Goal: Information Seeking & Learning: Learn about a topic

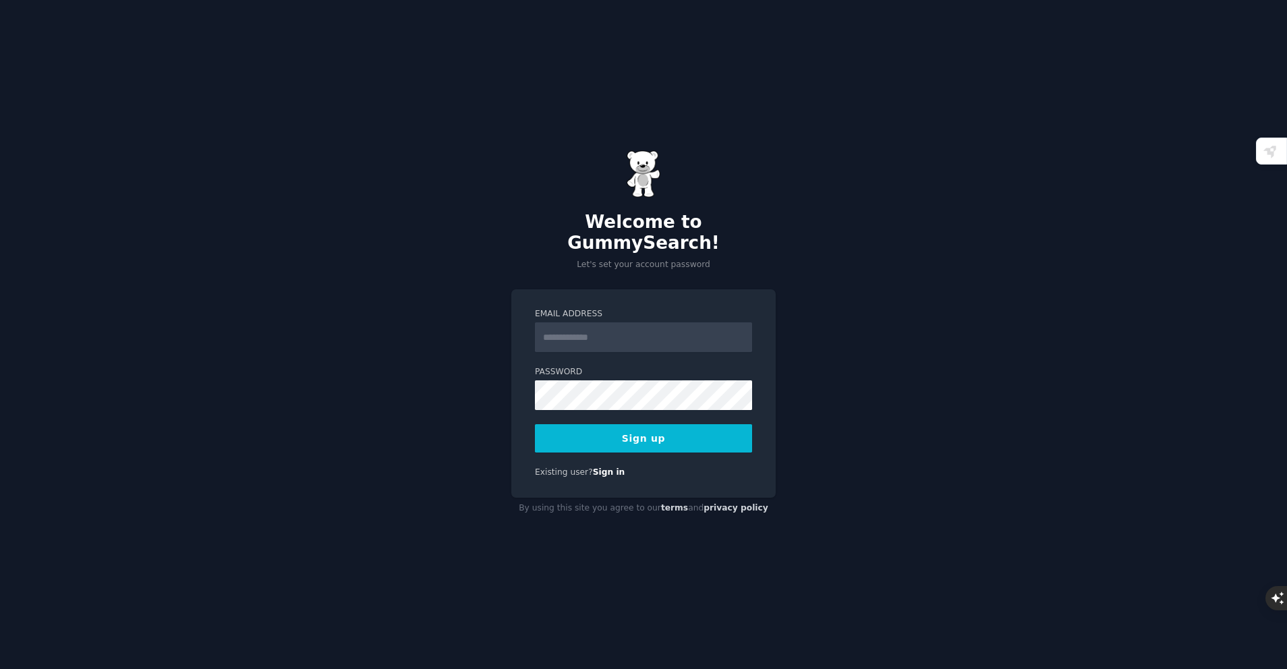
click at [662, 324] on input "Email Address" at bounding box center [643, 337] width 217 height 30
type input "**********"
click at [686, 426] on button "Sign up" at bounding box center [643, 438] width 217 height 28
click at [728, 432] on button "Sign up" at bounding box center [643, 438] width 217 height 28
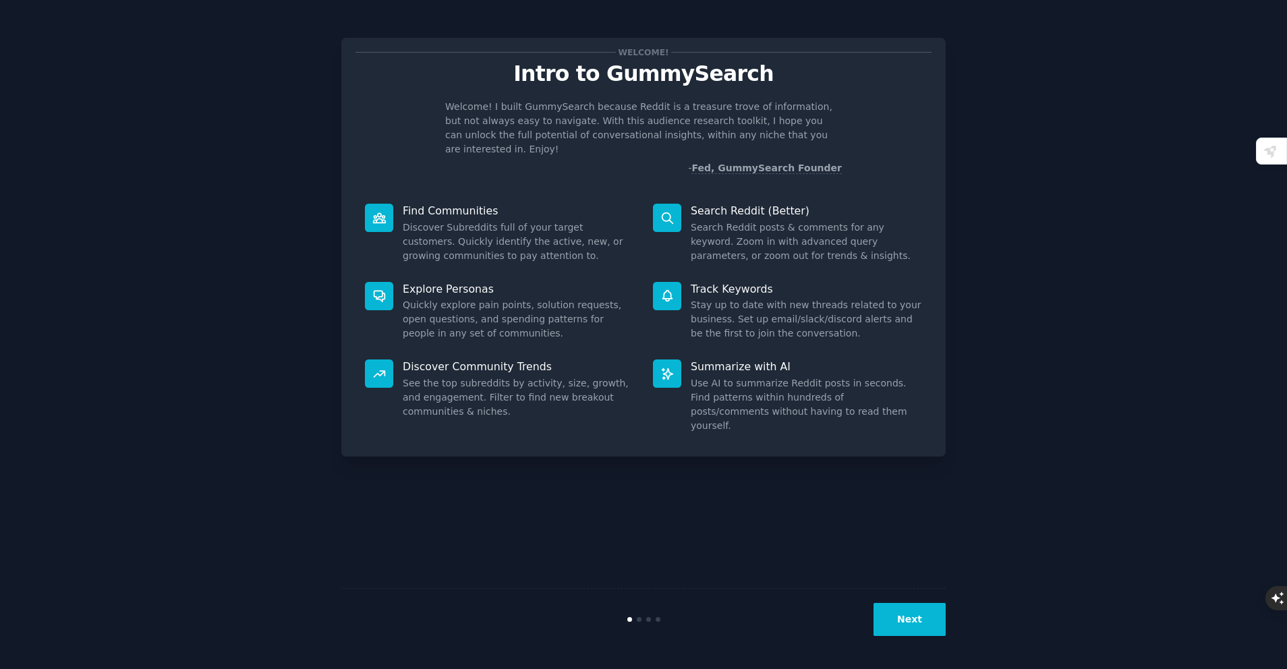
click at [725, 360] on p "Summarize with AI" at bounding box center [806, 367] width 231 height 14
click at [896, 610] on button "Next" at bounding box center [910, 619] width 72 height 33
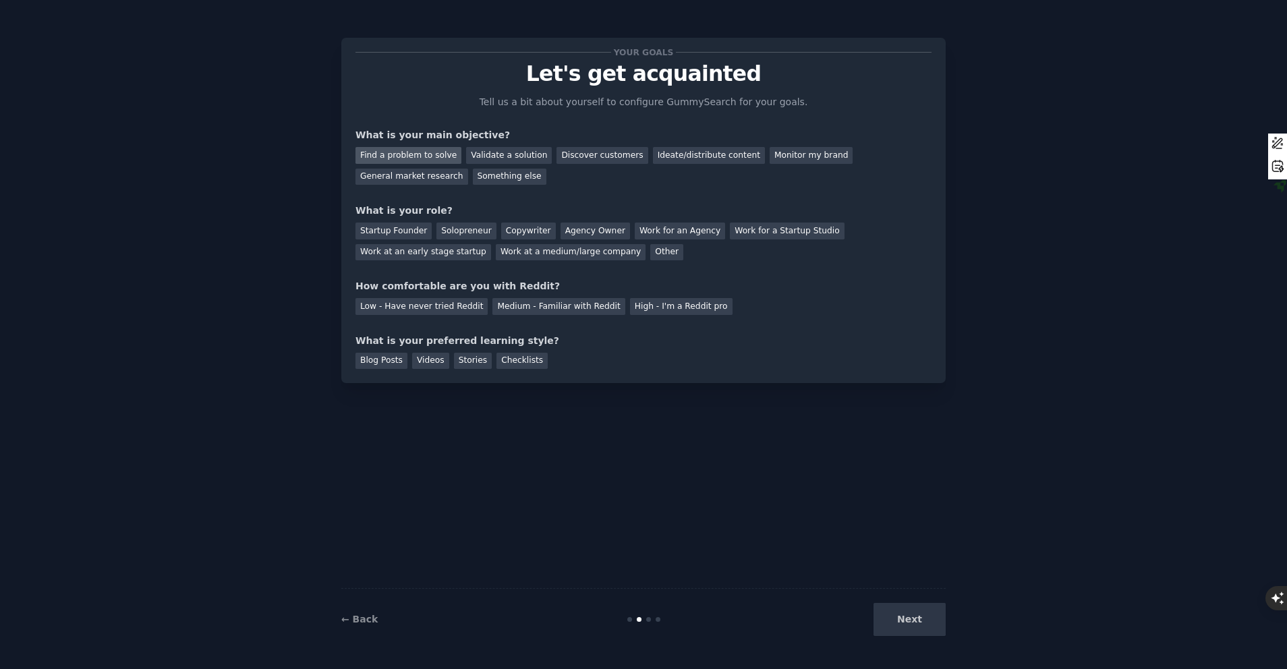
click at [415, 154] on div "Find a problem to solve" at bounding box center [409, 155] width 106 height 17
click at [483, 154] on div "Validate a solution" at bounding box center [509, 155] width 86 height 17
click at [439, 156] on div "Find a problem to solve" at bounding box center [409, 155] width 106 height 17
click at [388, 229] on div "Startup Founder" at bounding box center [394, 231] width 76 height 17
click at [461, 224] on div "Solopreneur" at bounding box center [465, 231] width 59 height 17
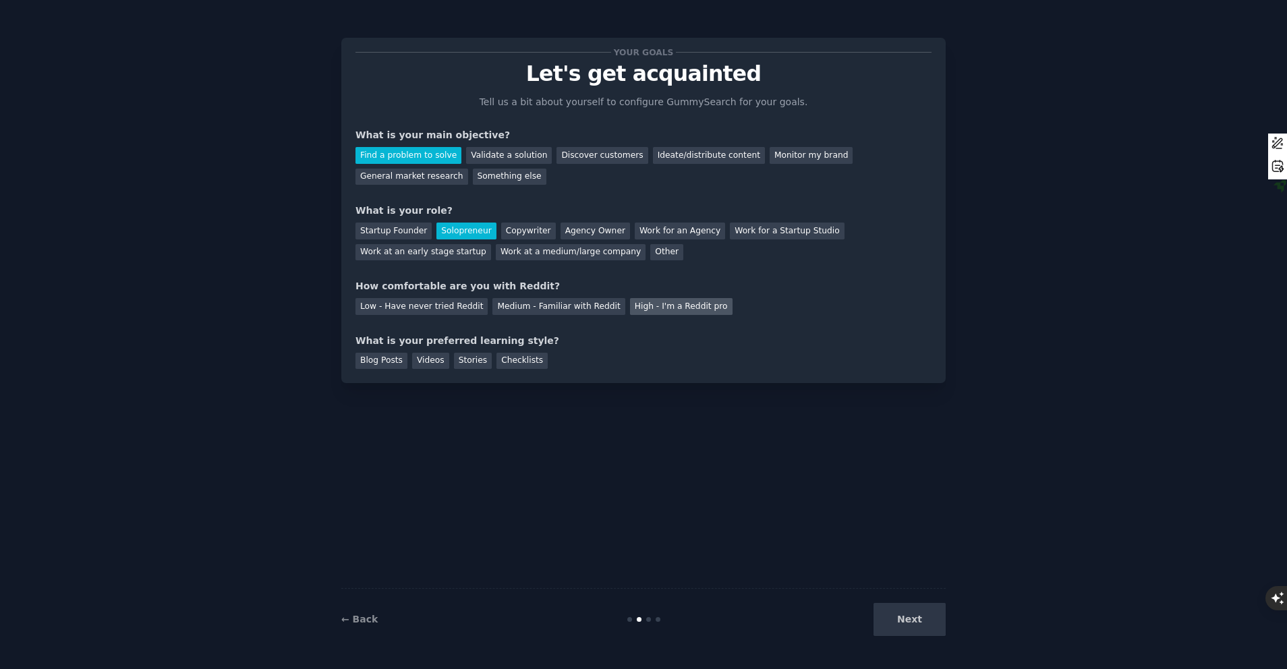
click at [642, 306] on div "High - I'm a Reddit pro" at bounding box center [681, 306] width 103 height 17
click at [573, 310] on div "Medium - Familiar with Reddit" at bounding box center [558, 306] width 132 height 17
click at [630, 312] on div "High - I'm a Reddit pro" at bounding box center [681, 306] width 103 height 17
click at [501, 362] on div "Checklists" at bounding box center [522, 361] width 51 height 17
click at [477, 366] on div "Stories" at bounding box center [473, 361] width 38 height 17
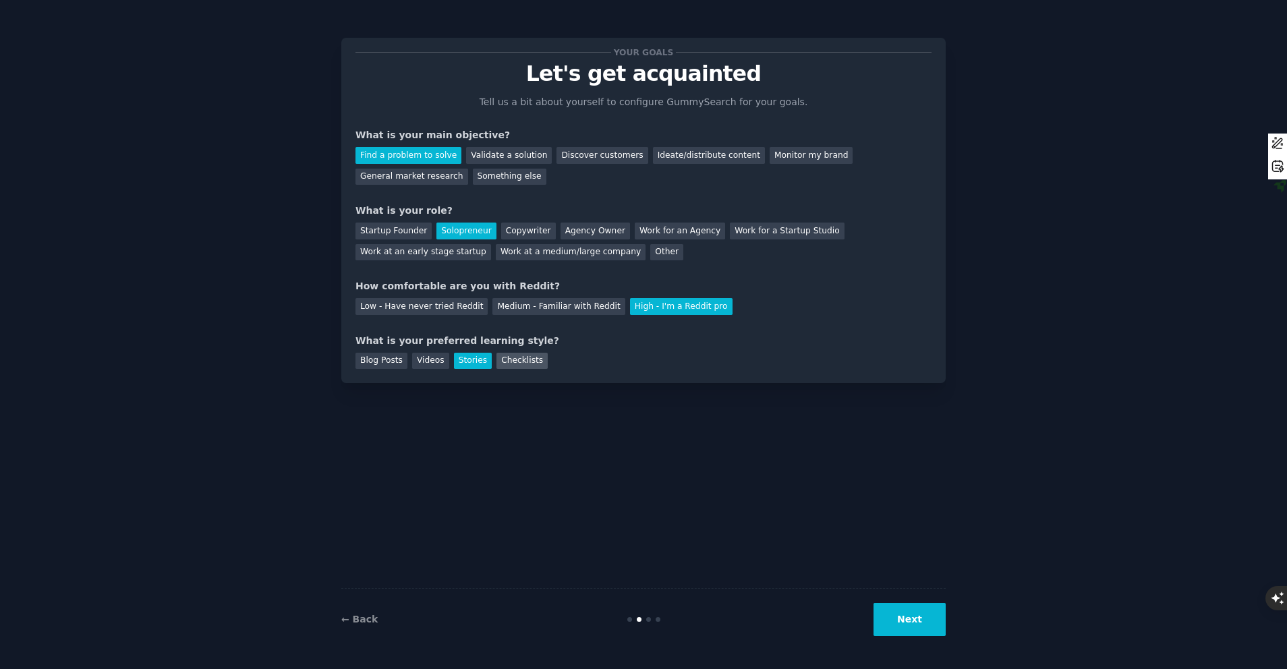
click at [497, 363] on div "Checklists" at bounding box center [522, 361] width 51 height 17
click at [924, 614] on button "Next" at bounding box center [910, 619] width 72 height 33
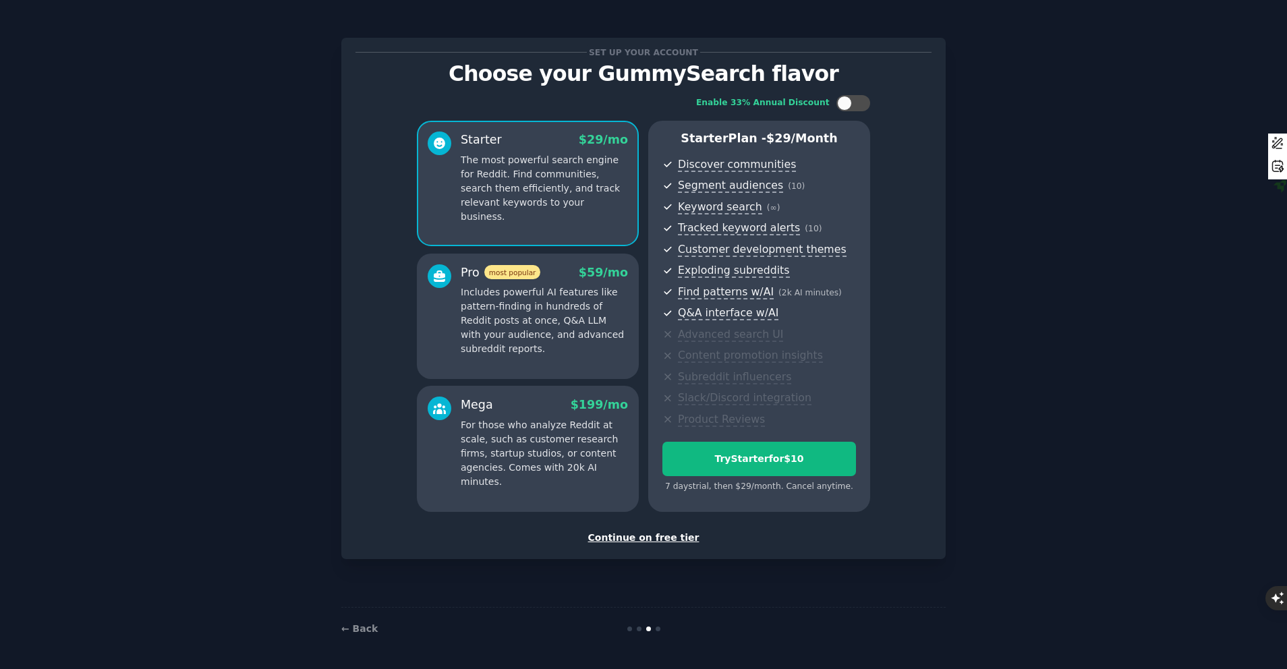
click at [669, 540] on div "Continue on free tier" at bounding box center [644, 538] width 576 height 14
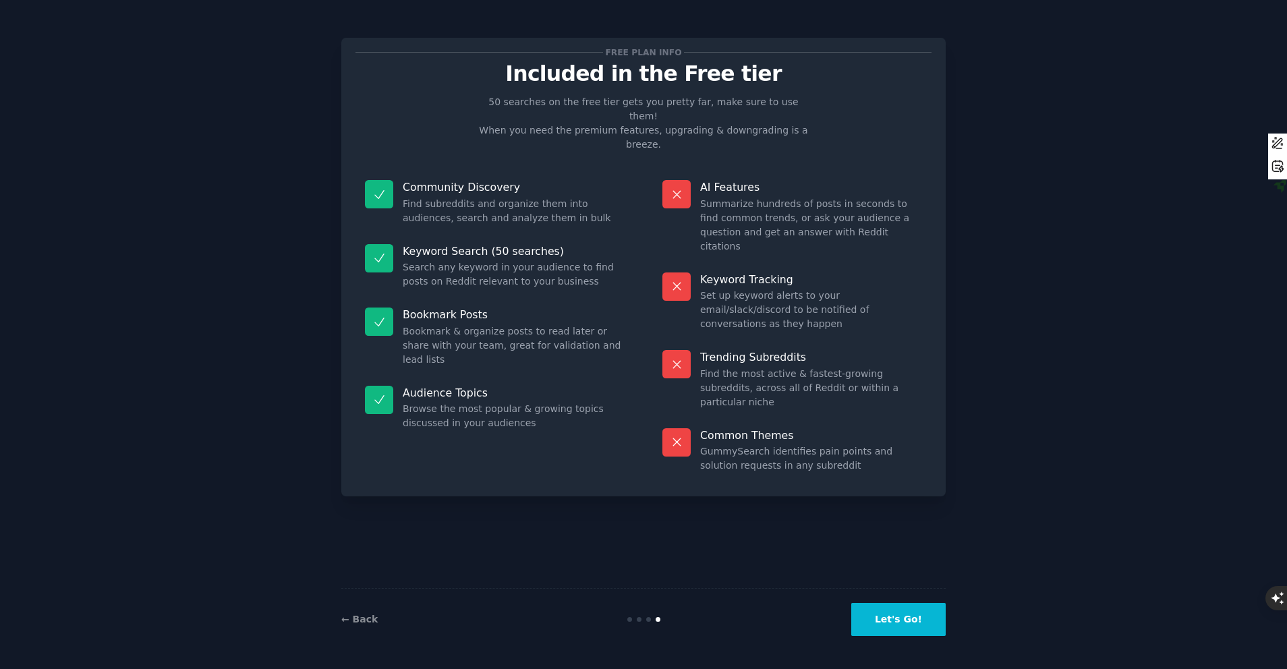
click at [905, 635] on button "Let's Go!" at bounding box center [898, 619] width 94 height 33
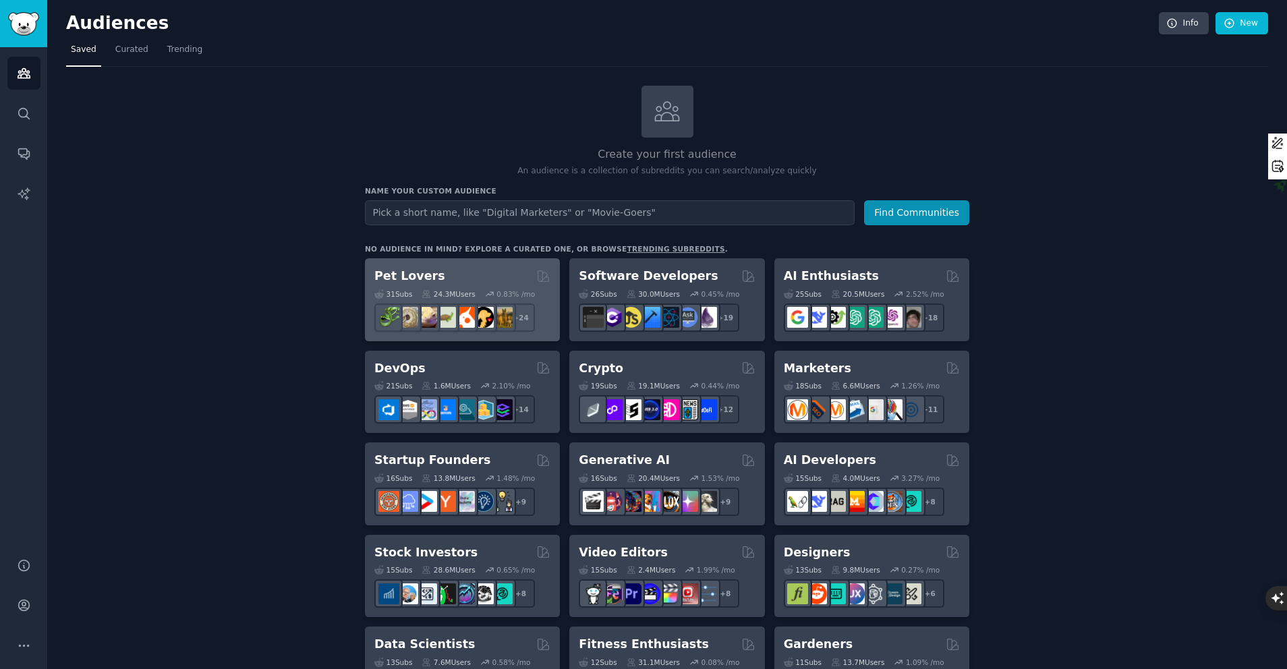
click at [490, 289] on icon at bounding box center [489, 293] width 9 height 9
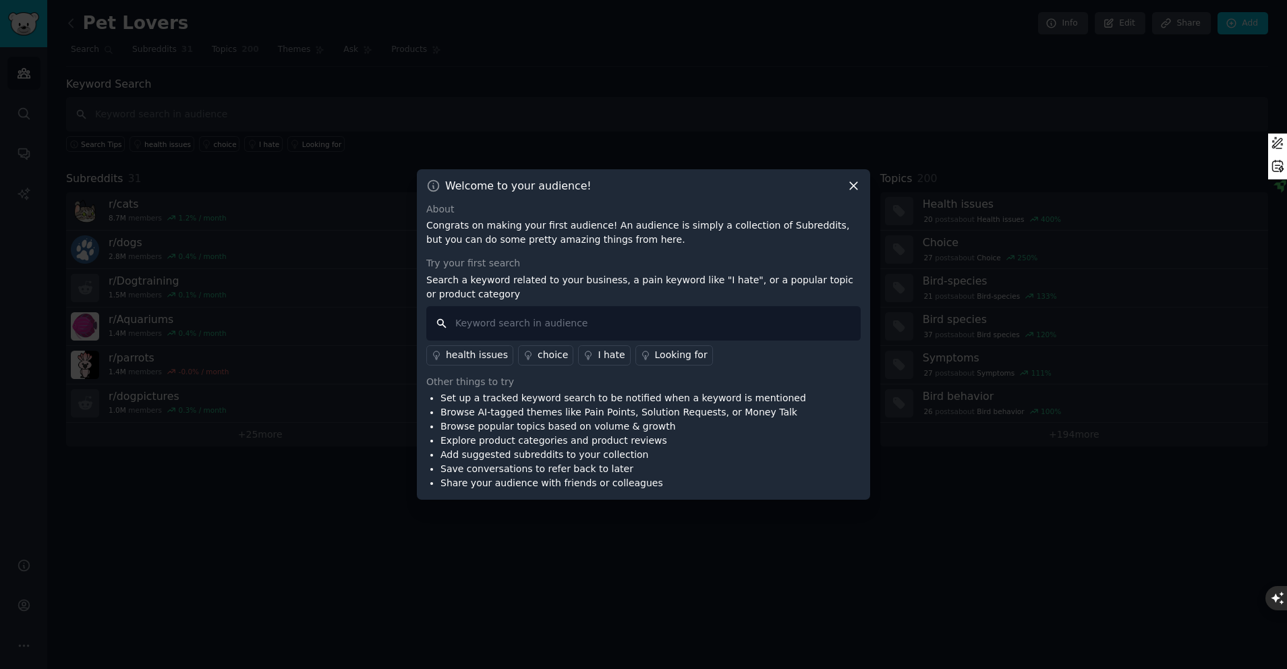
click at [541, 320] on input "text" at bounding box center [643, 323] width 434 height 34
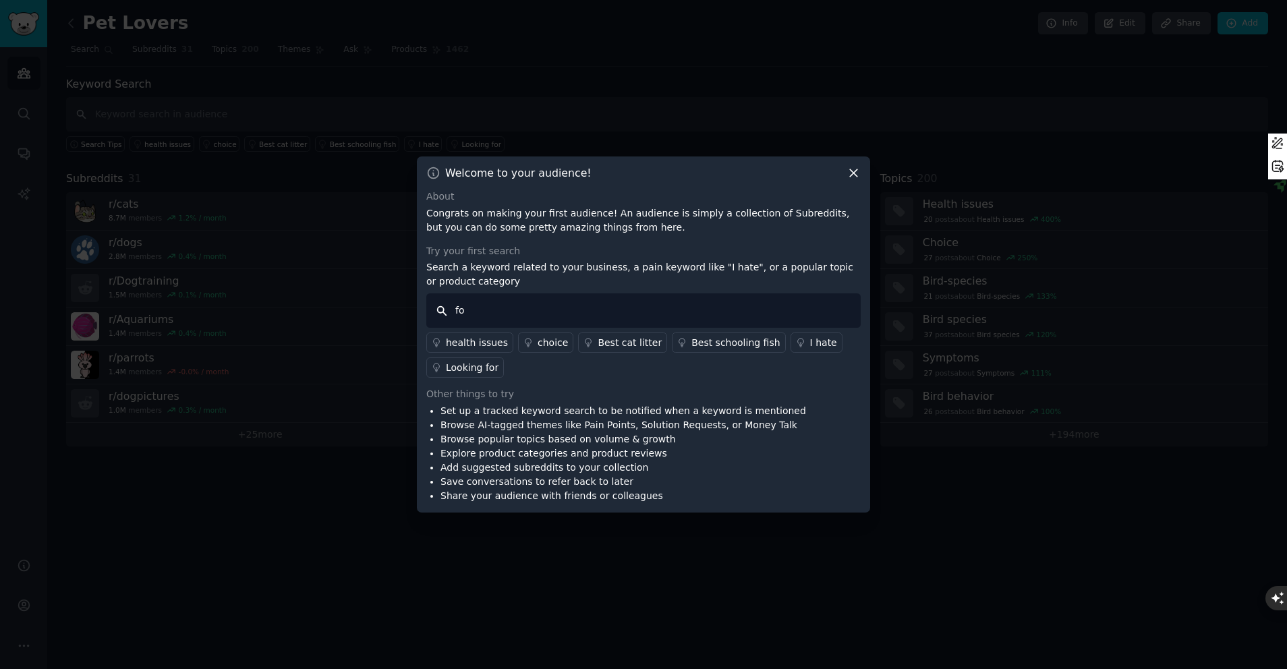
type input "f"
type input "dog sitter"
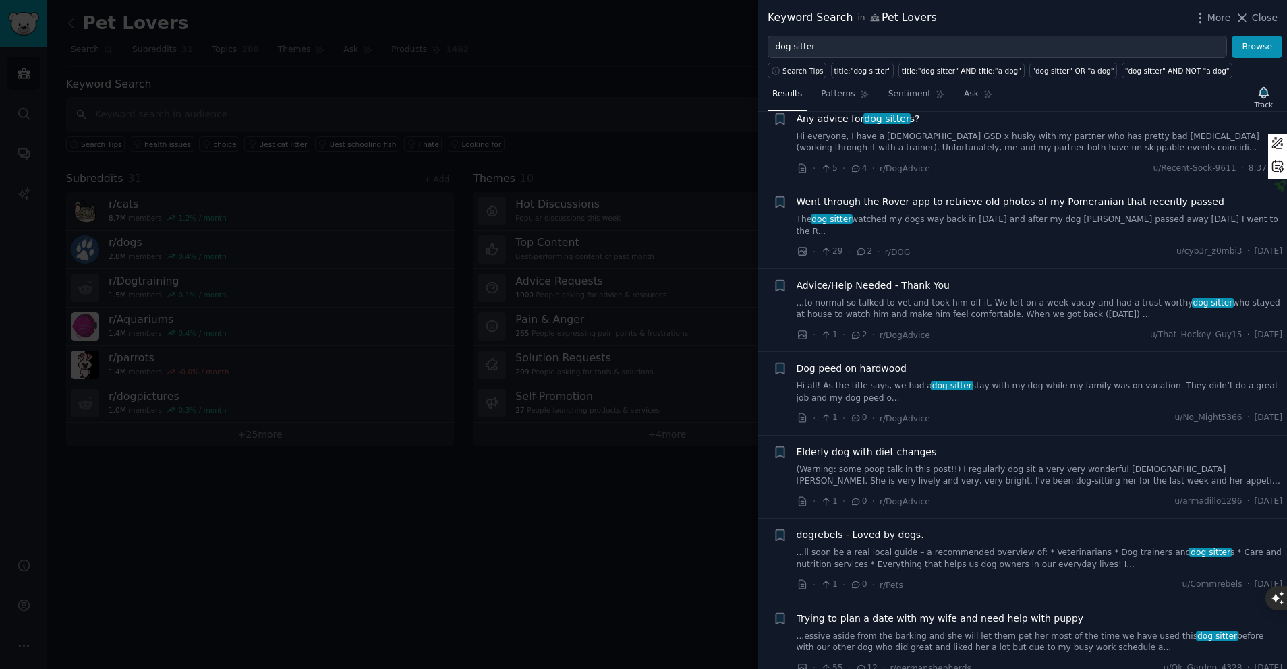
scroll to position [199, 0]
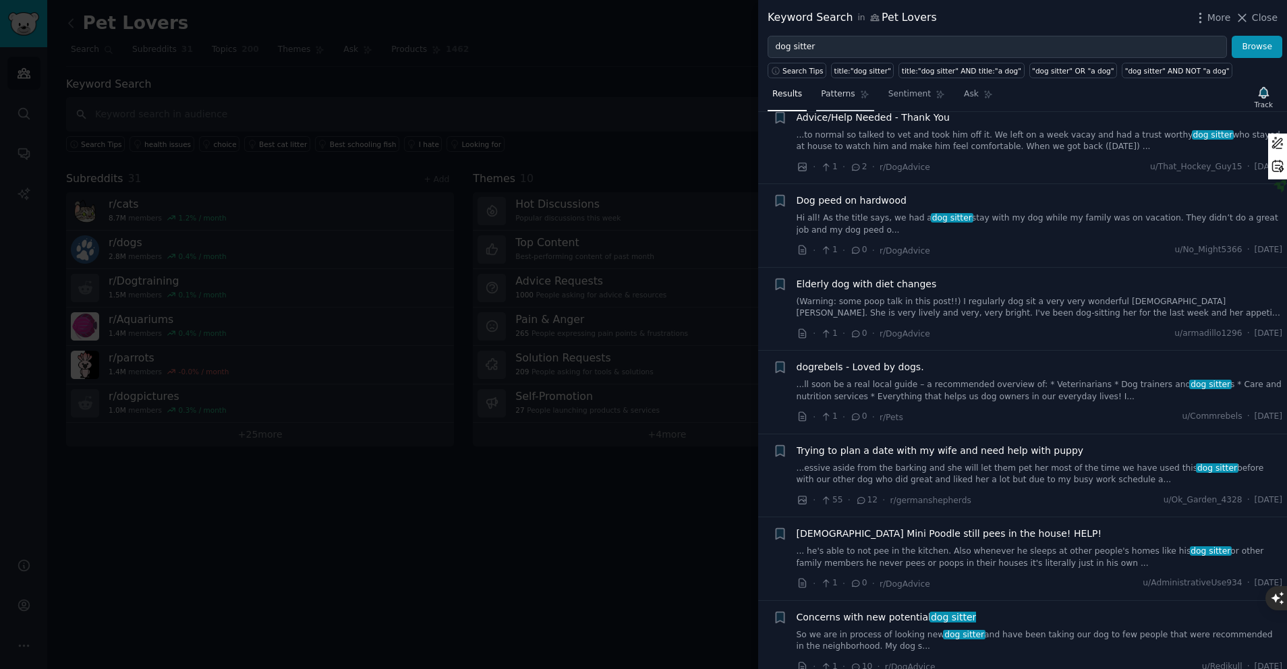
click at [863, 94] on icon at bounding box center [864, 94] width 9 height 9
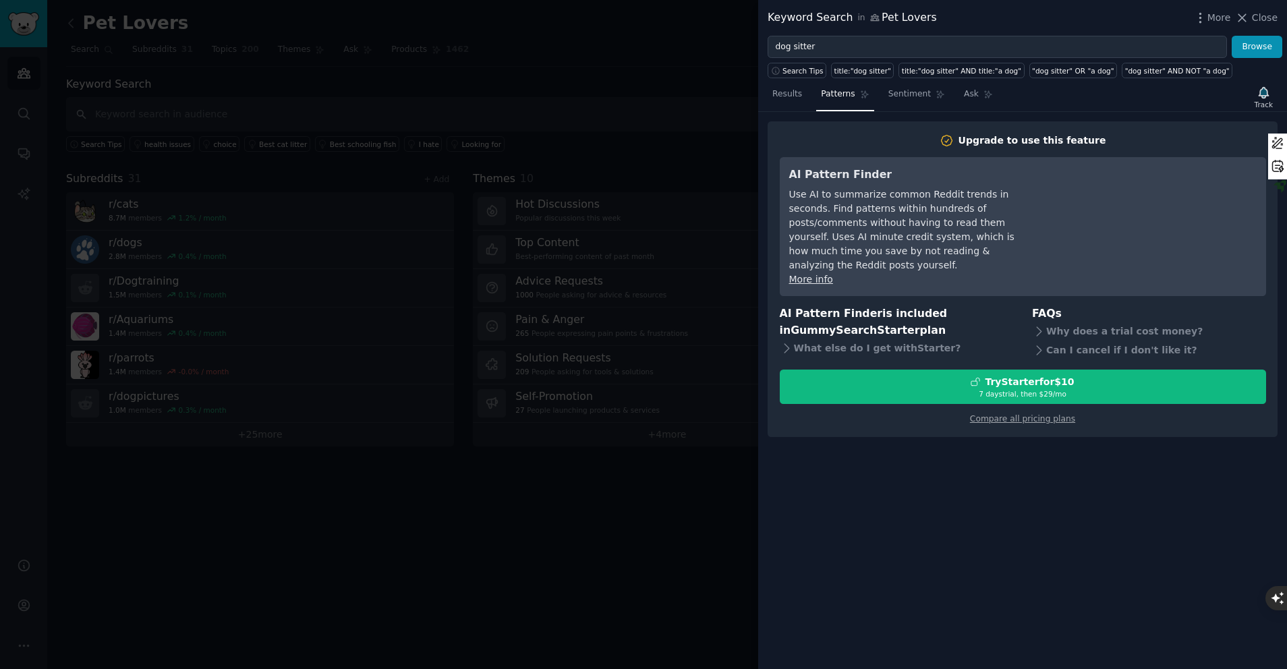
click at [757, 88] on div at bounding box center [643, 334] width 1287 height 669
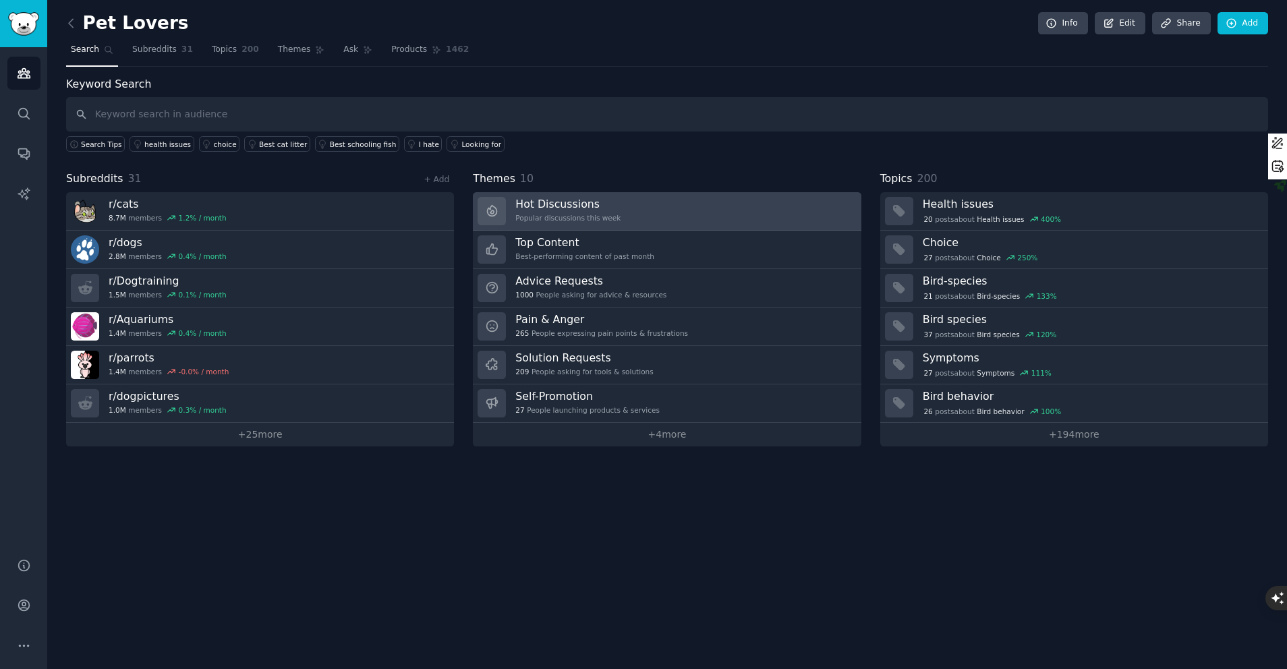
click at [577, 209] on h3 "Hot Discussions" at bounding box center [567, 204] width 105 height 14
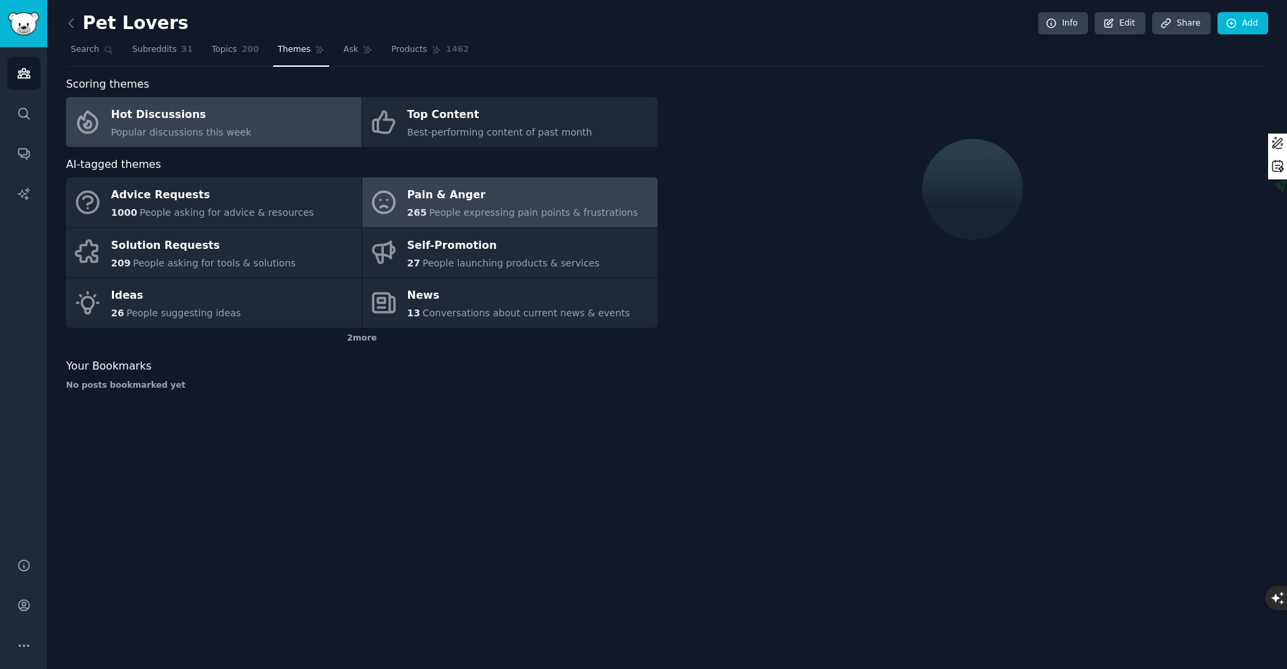
click at [414, 202] on div "Pain & Anger" at bounding box center [522, 196] width 231 height 22
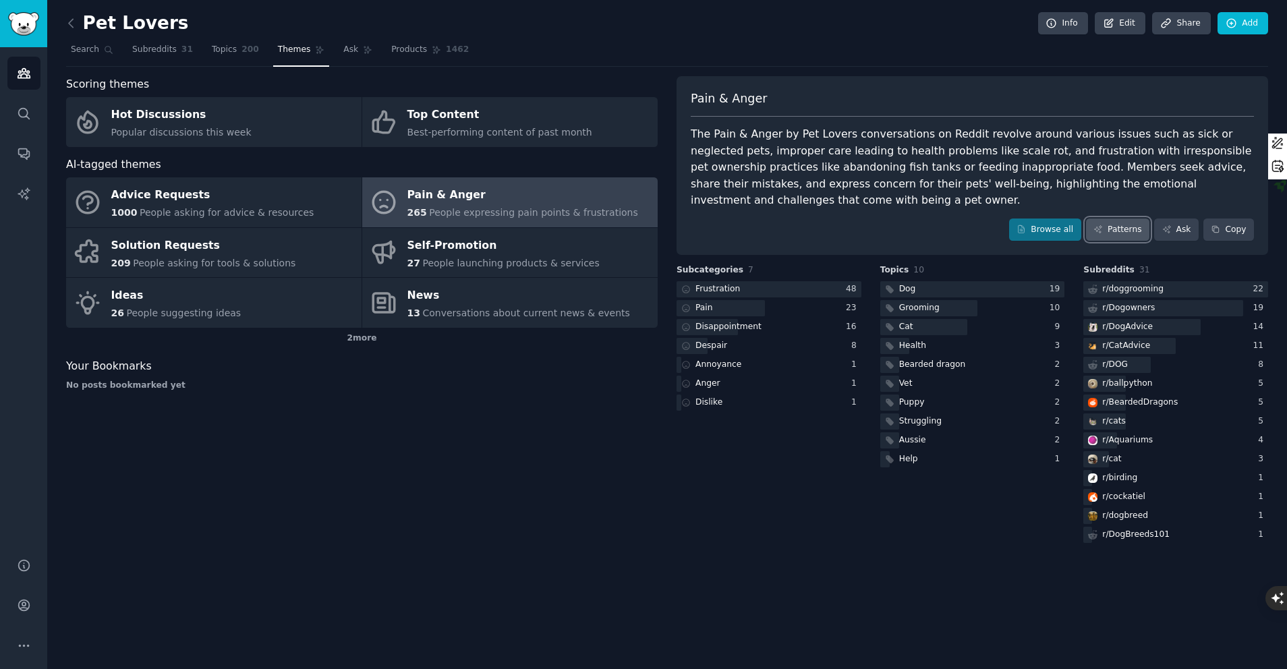
click at [1121, 235] on link "Patterns" at bounding box center [1117, 230] width 63 height 23
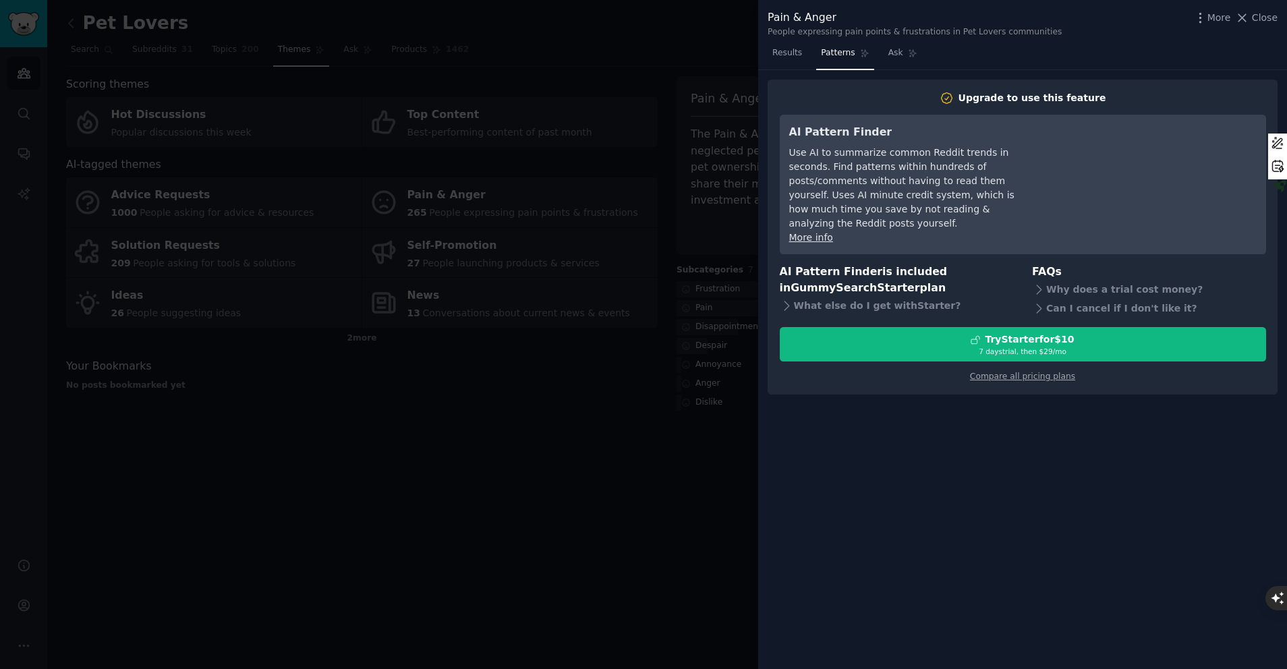
click at [662, 239] on div at bounding box center [643, 334] width 1287 height 669
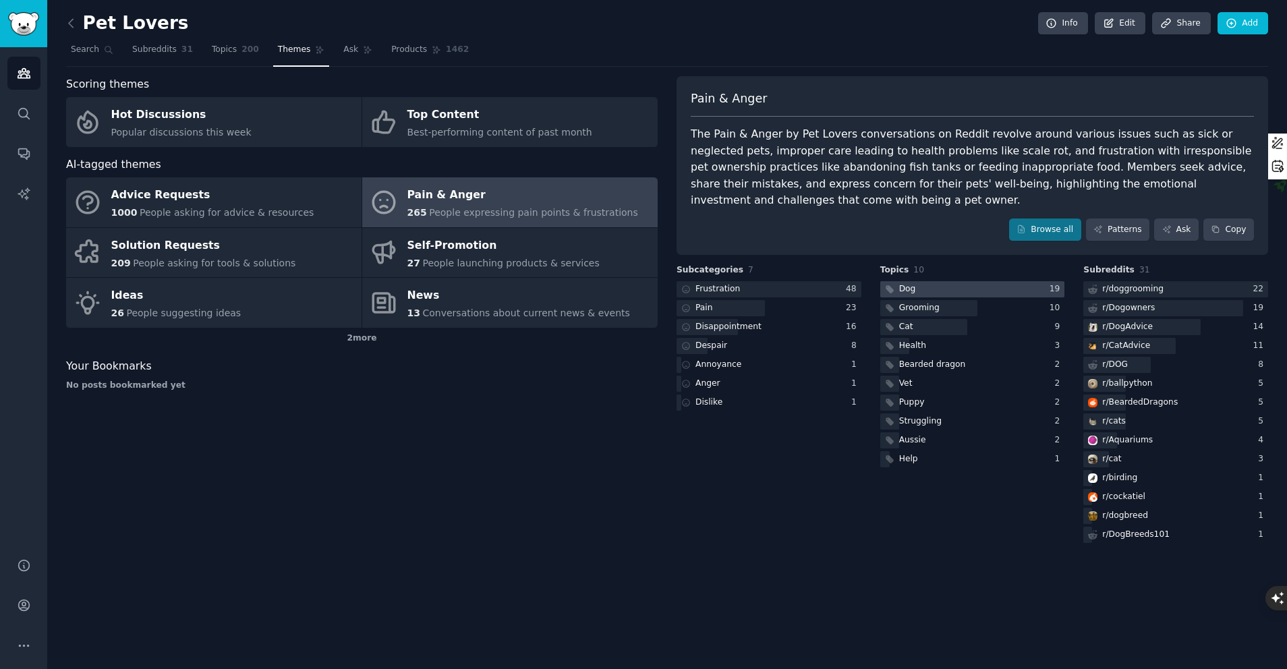
click at [932, 285] on div at bounding box center [972, 289] width 185 height 17
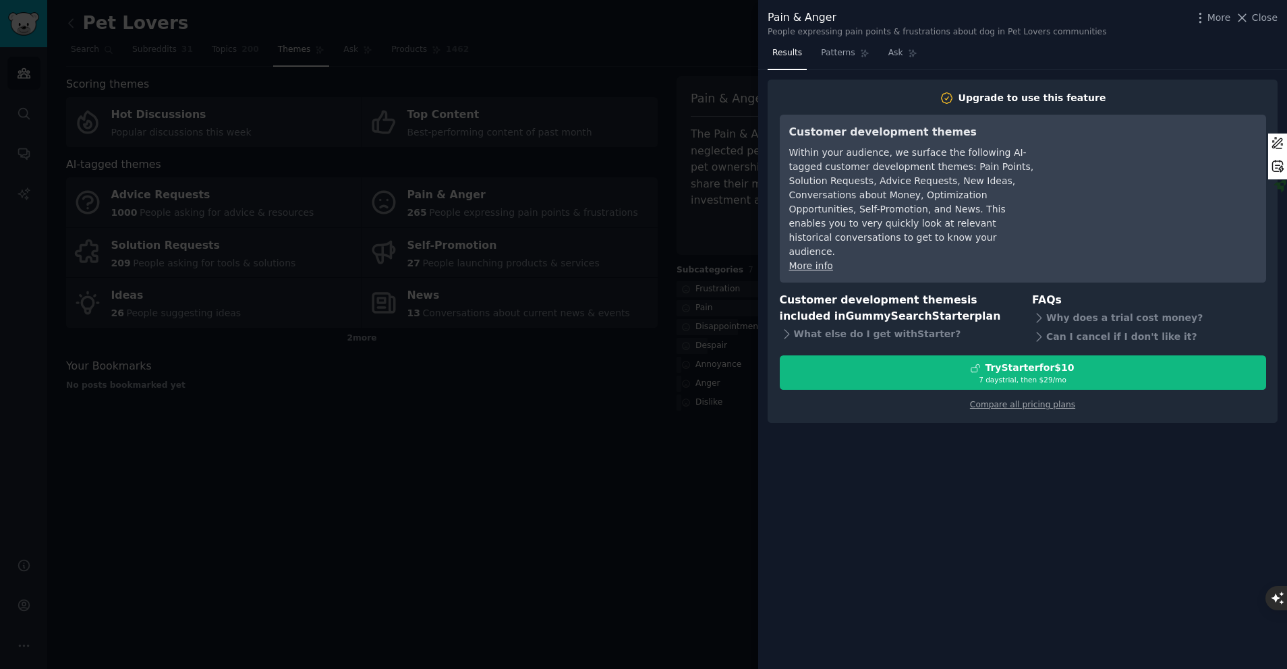
click at [741, 279] on div at bounding box center [643, 334] width 1287 height 669
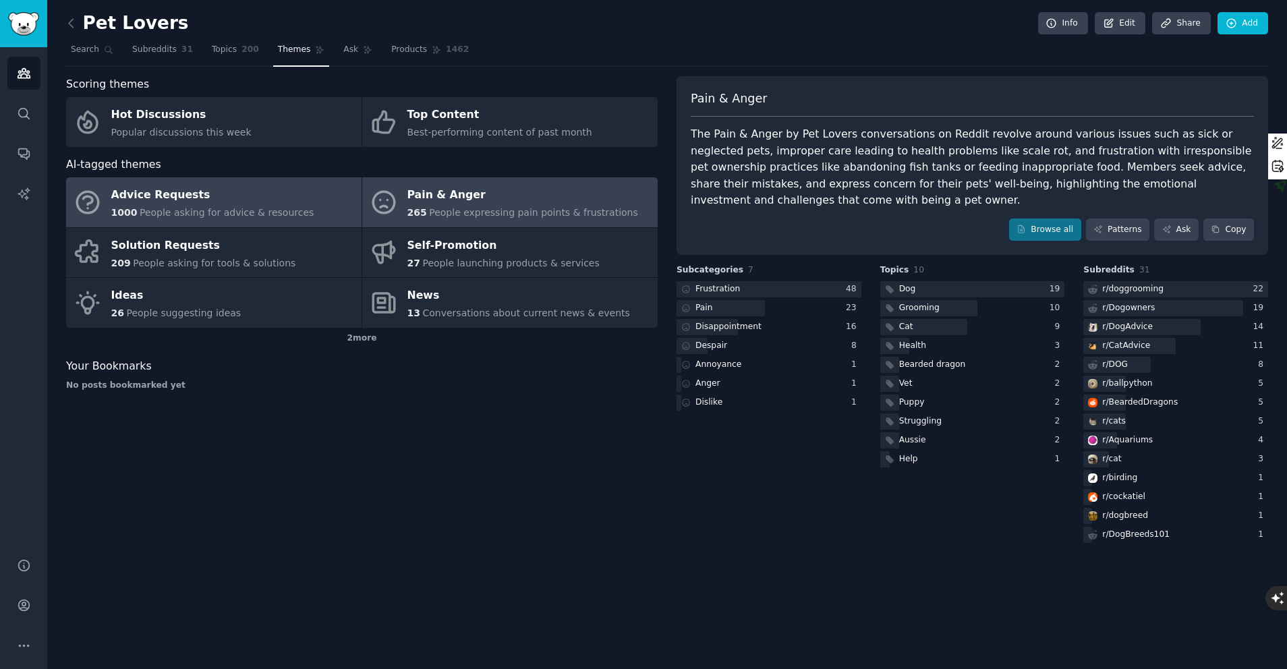
click at [268, 192] on div "Advice Requests" at bounding box center [212, 196] width 203 height 22
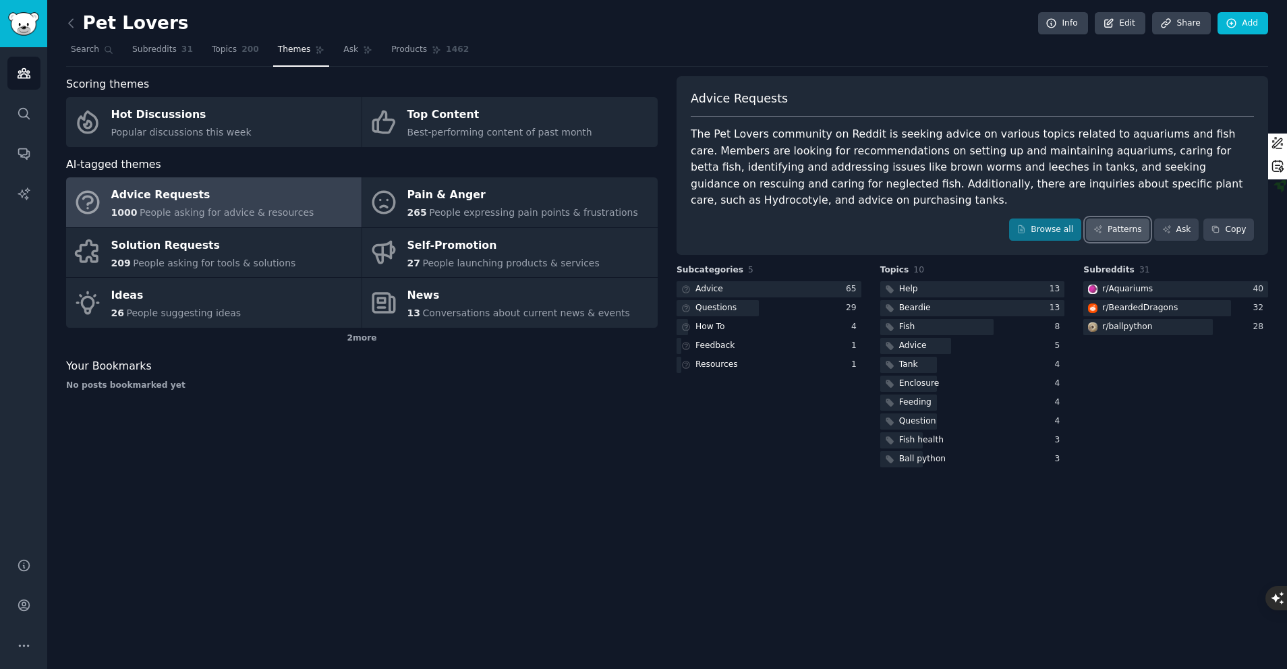
click at [1096, 225] on icon at bounding box center [1098, 229] width 9 height 9
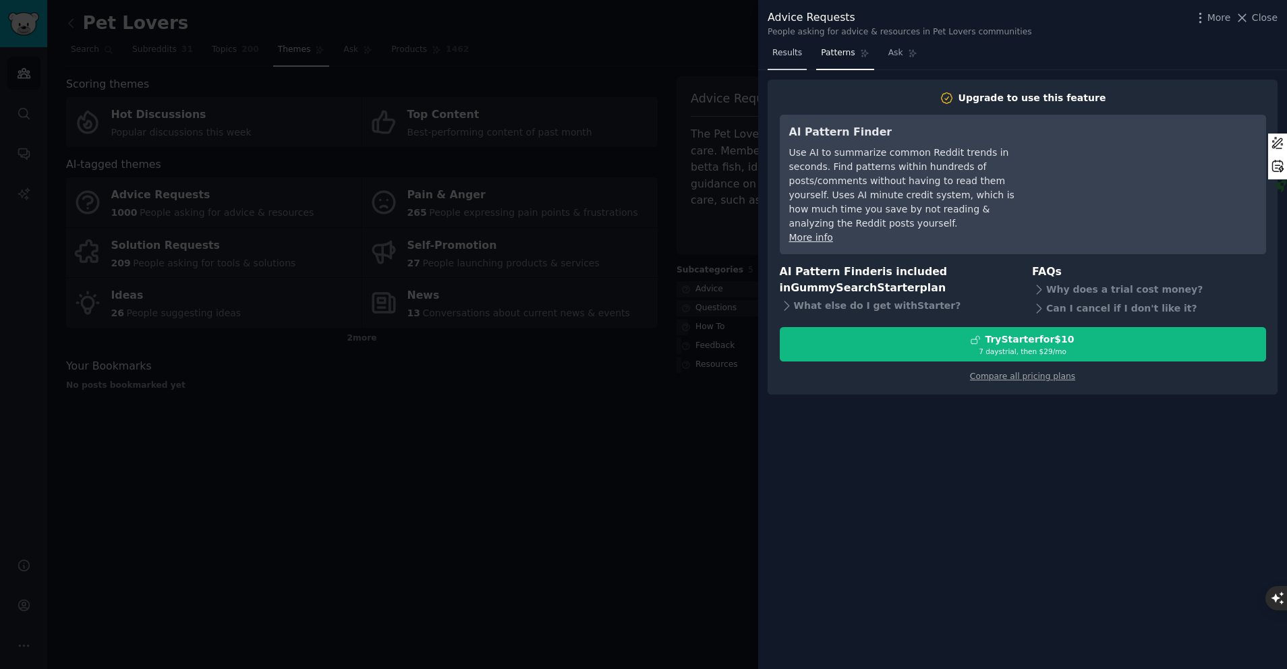
click at [801, 48] on span "Results" at bounding box center [787, 53] width 30 height 12
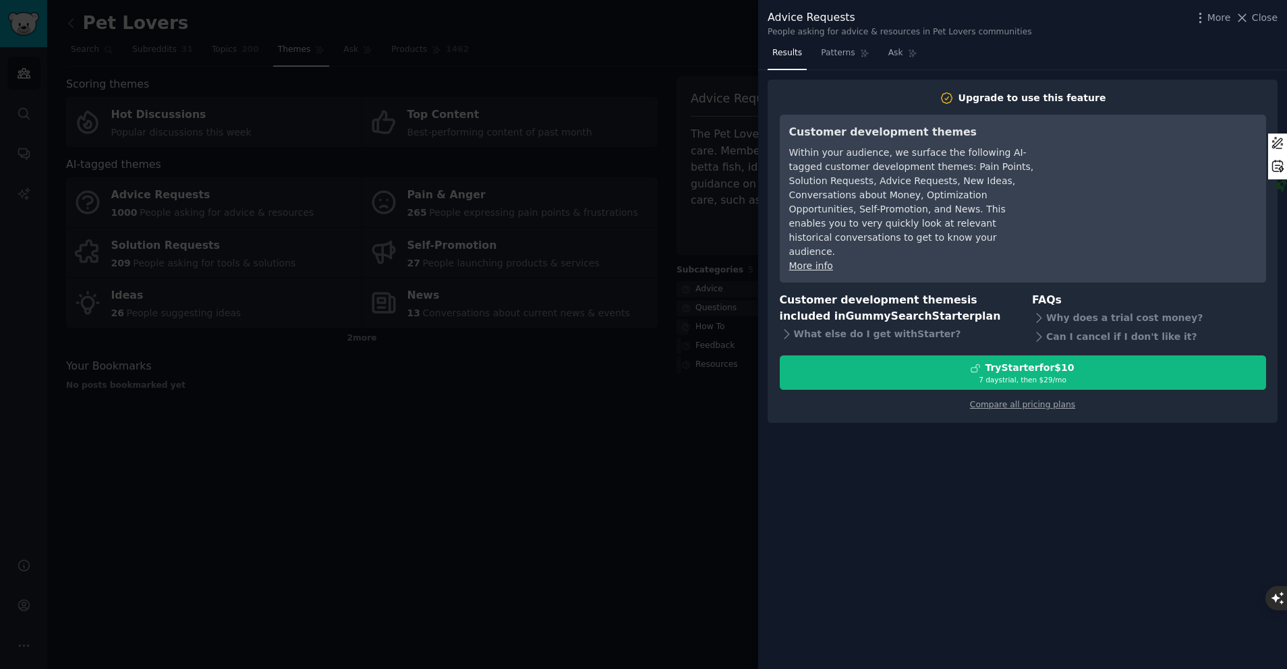
click at [701, 347] on div at bounding box center [643, 334] width 1287 height 669
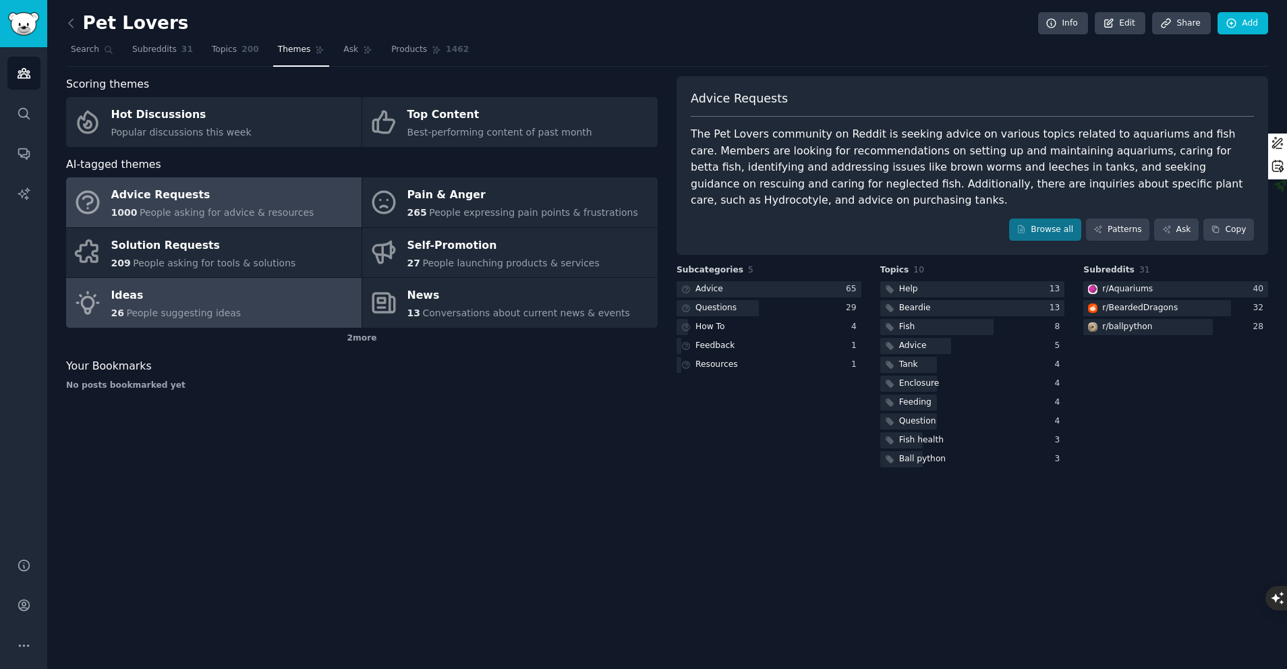
click at [228, 300] on div "Ideas" at bounding box center [176, 296] width 130 height 22
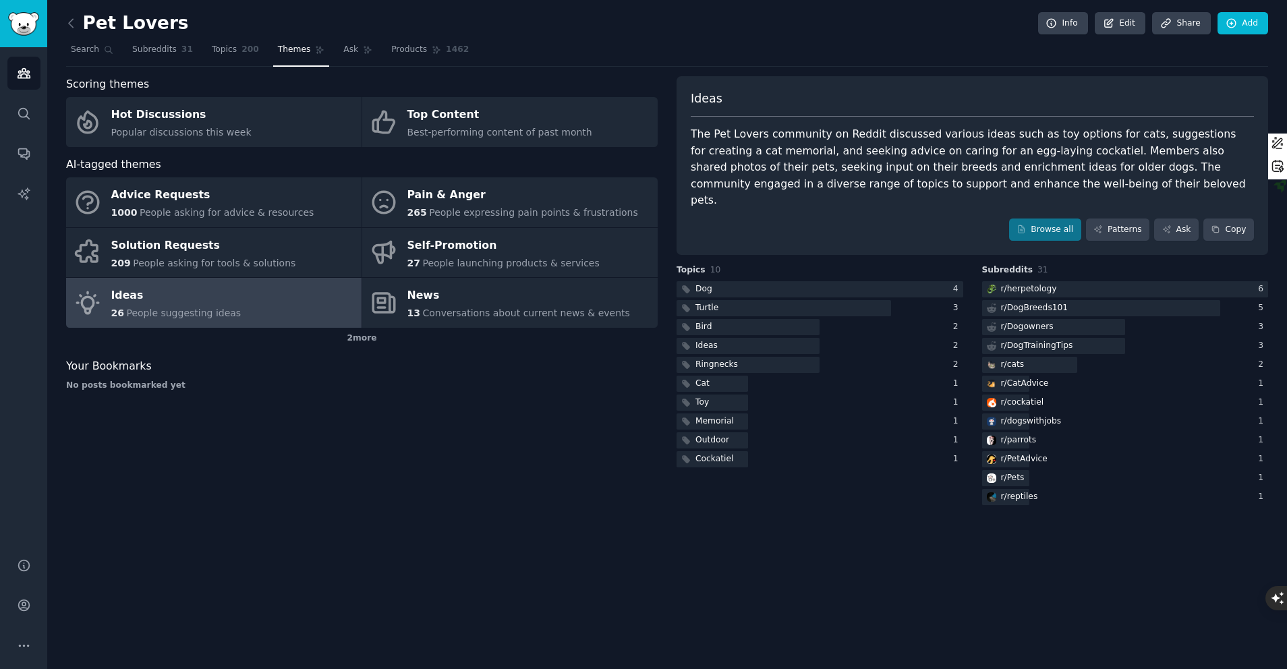
click at [1012, 158] on div "The Pet Lovers community on Reddit discussed various ideas such as toy options …" at bounding box center [972, 167] width 563 height 83
